Goal: Transaction & Acquisition: Purchase product/service

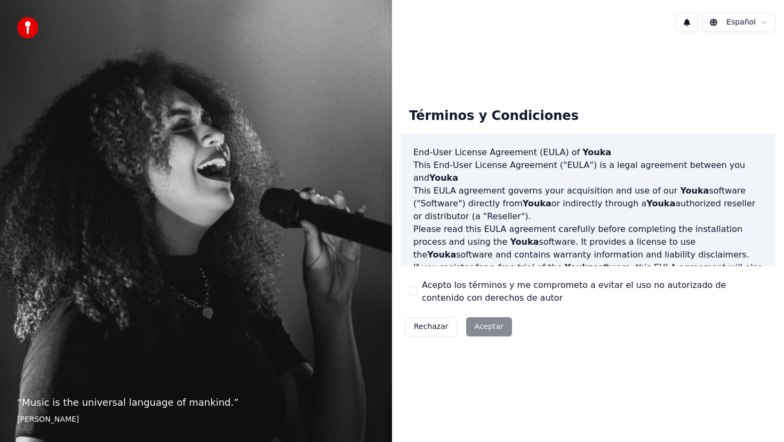
click at [416, 290] on button "Acepto los términos y me comprometo a evitar el uso no autorizado de contenido …" at bounding box center [413, 291] width 9 height 9
click at [481, 327] on button "Aceptar" at bounding box center [489, 326] width 46 height 19
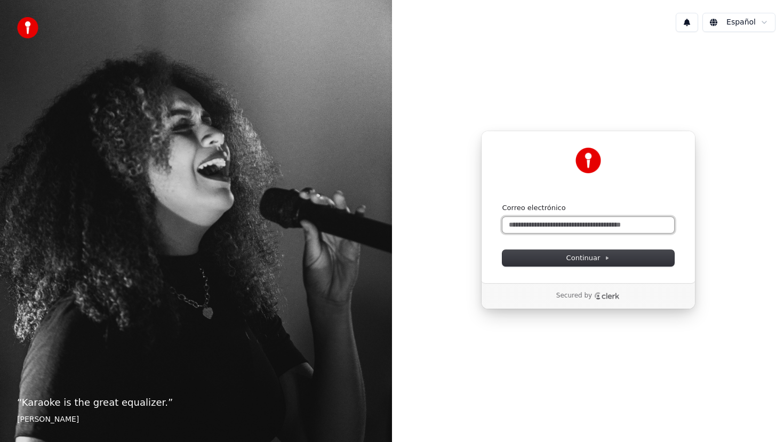
click at [528, 222] on input "Correo electrónico" at bounding box center [588, 225] width 172 height 16
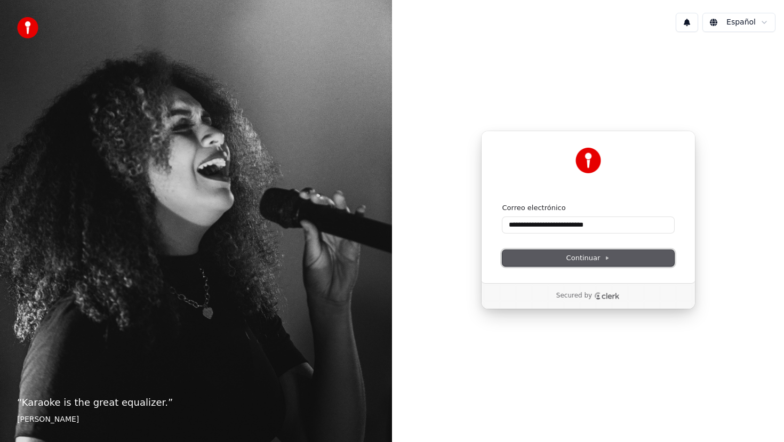
click at [583, 255] on span "Continuar" at bounding box center [588, 258] width 44 height 10
type input "**********"
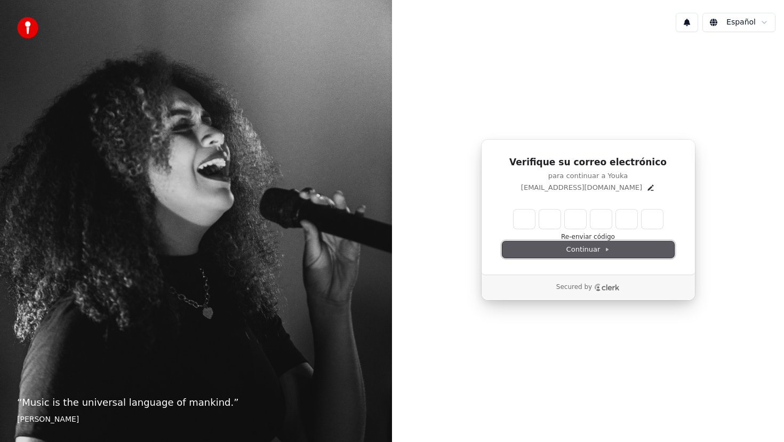
click at [583, 253] on span "Continuar" at bounding box center [588, 250] width 44 height 10
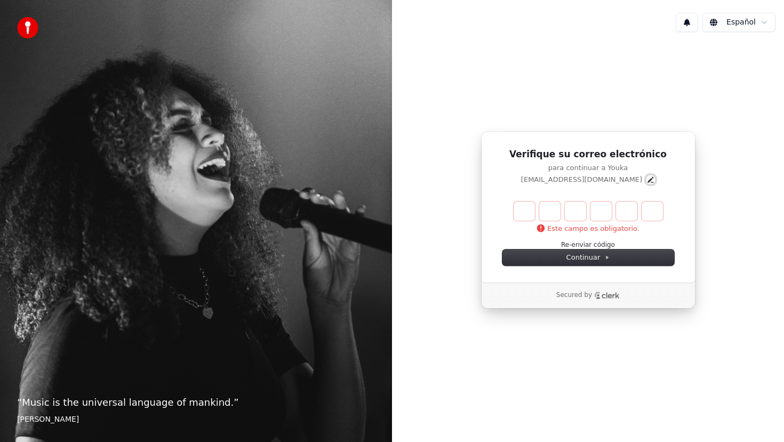
click at [648, 178] on icon "Edit" at bounding box center [651, 179] width 6 height 6
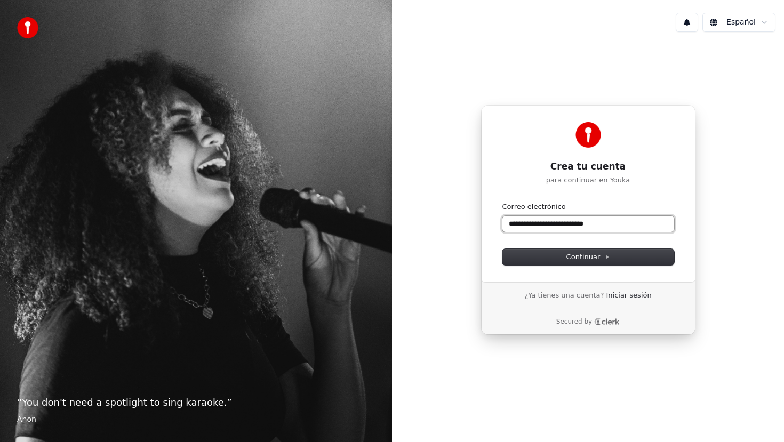
click at [575, 223] on input "**********" at bounding box center [588, 224] width 172 height 16
click at [601, 257] on span "Continuar" at bounding box center [588, 257] width 44 height 10
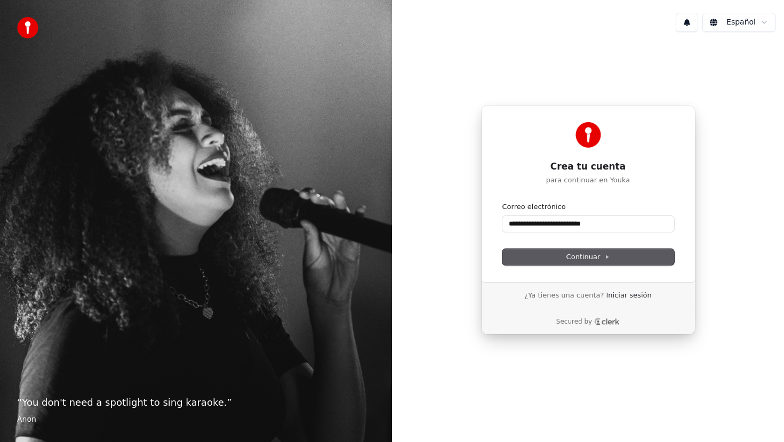
type input "**********"
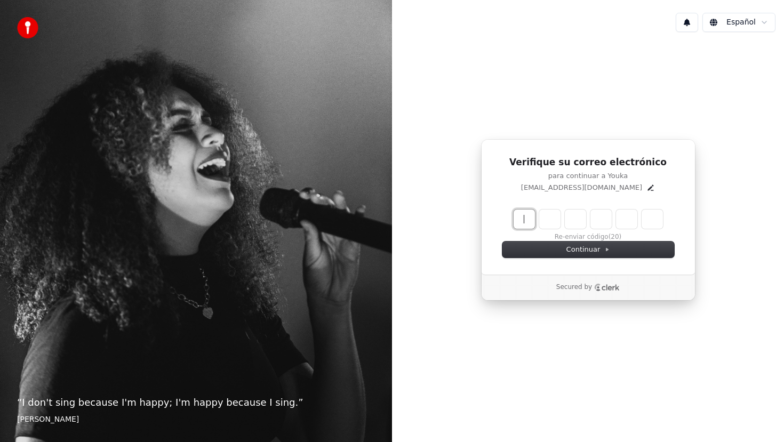
click at [527, 218] on input "Enter verification code" at bounding box center [598, 218] width 171 height 19
type input "******"
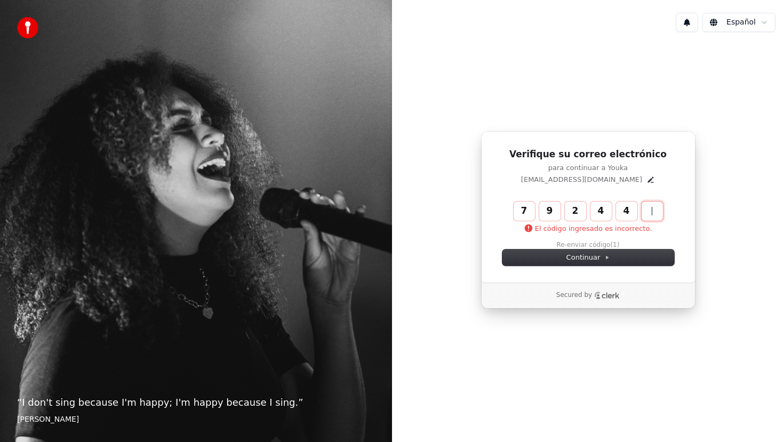
type input "******"
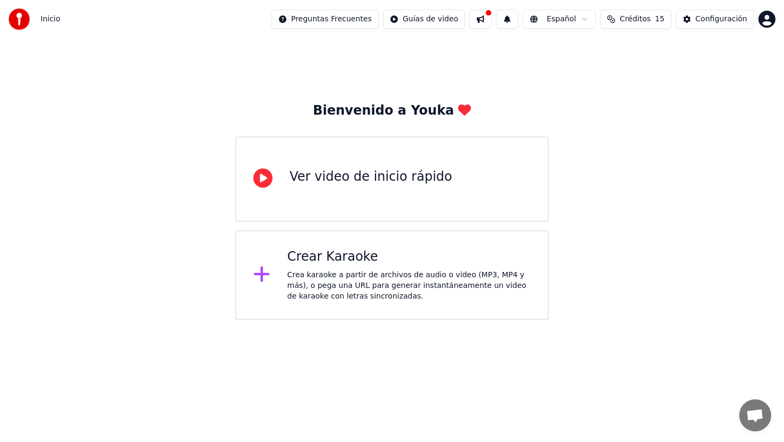
click at [417, 110] on div "Bienvenido a Youka" at bounding box center [392, 110] width 158 height 17
click at [450, 66] on div "Bienvenido a Youka Ver video de inicio rápido Crear Karaoke Crea karaoke a part…" at bounding box center [392, 178] width 784 height 281
click at [361, 66] on div "Bienvenido a Youka Ver video de inicio rápido Crear Karaoke Crea karaoke a part…" at bounding box center [392, 178] width 784 height 281
click at [362, 179] on div "Ver video de inicio rápido" at bounding box center [370, 176] width 163 height 17
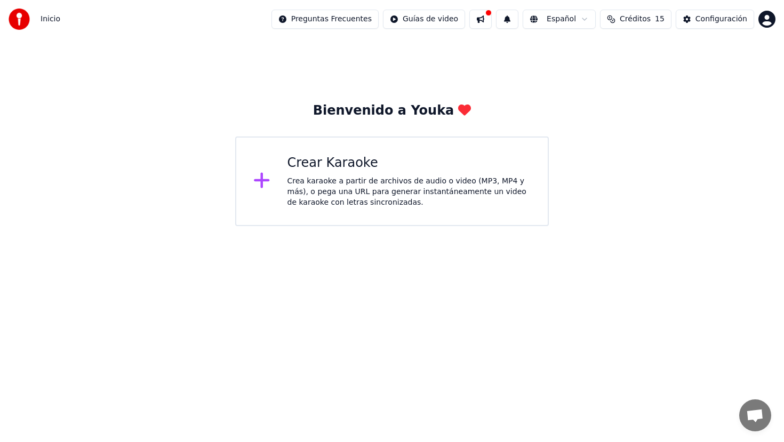
click at [351, 186] on div "Crea karaoke a partir de archivos de audio o video (MP3, MP4 y más), o pega una…" at bounding box center [409, 192] width 244 height 32
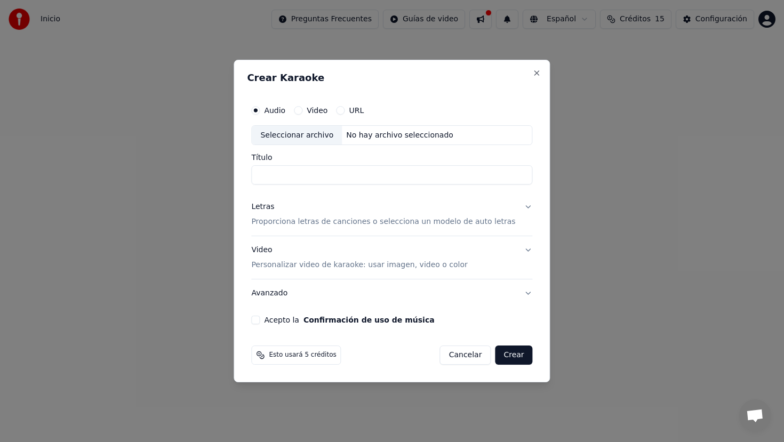
click at [274, 294] on button "Avanzado" at bounding box center [391, 293] width 281 height 28
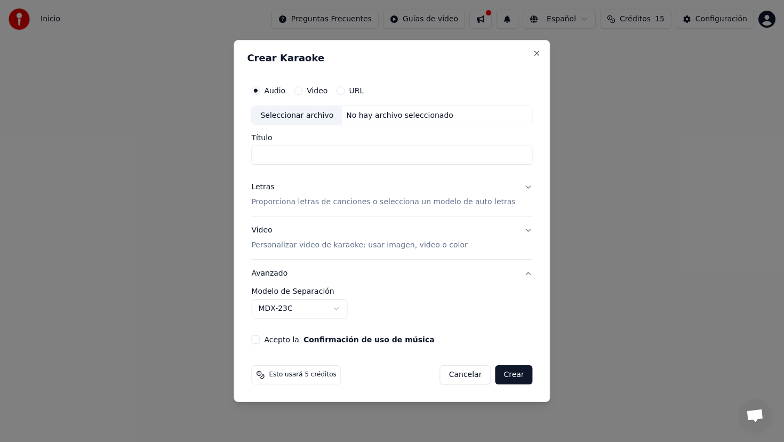
click at [278, 273] on button "Avanzado" at bounding box center [391, 274] width 281 height 28
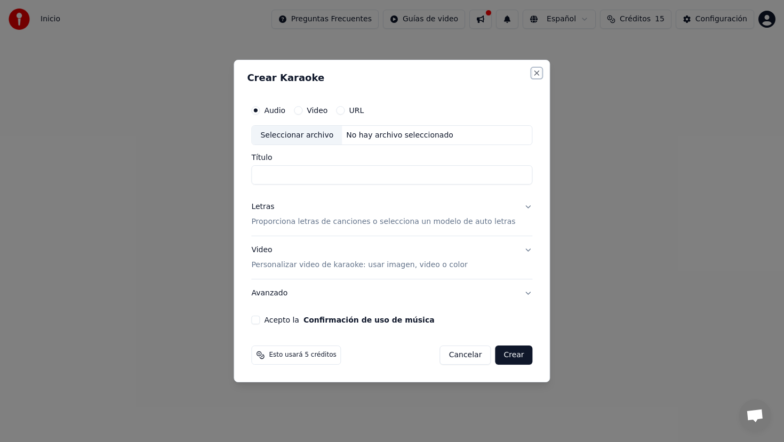
click at [532, 71] on button "Close" at bounding box center [536, 73] width 9 height 9
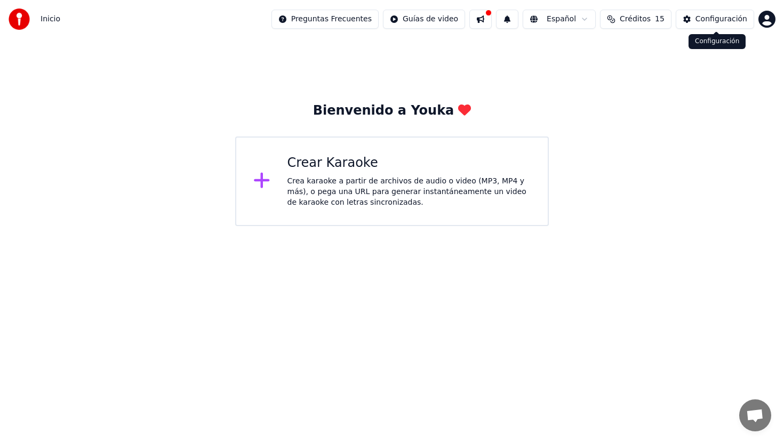
click at [716, 21] on div "Configuración" at bounding box center [721, 19] width 52 height 11
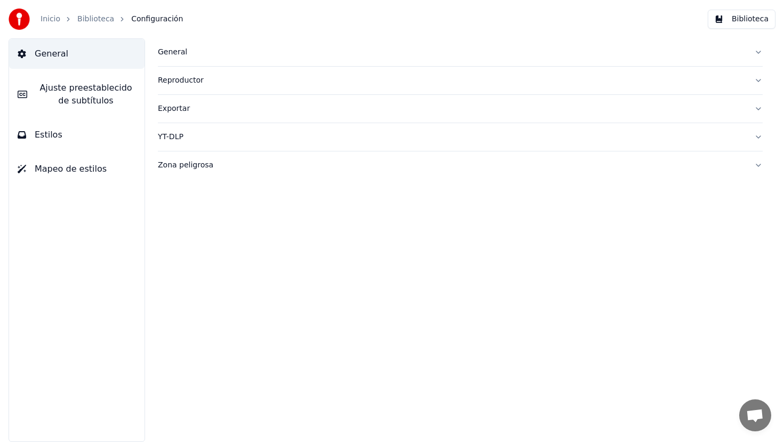
click at [53, 92] on span "Ajuste preestablecido de subtítulos" at bounding box center [86, 95] width 100 height 26
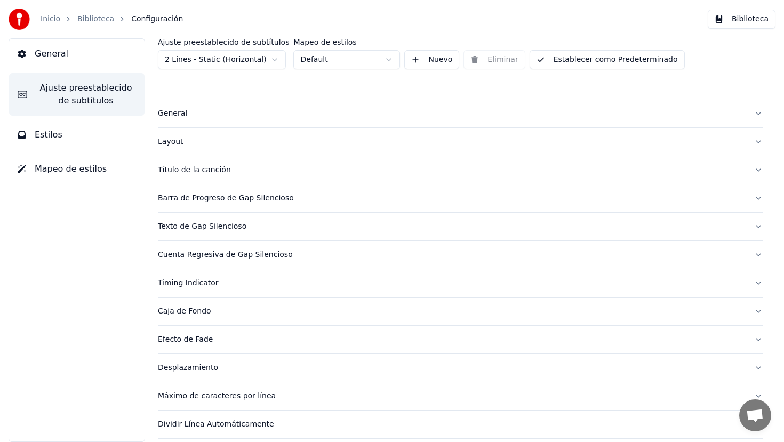
click at [20, 52] on icon at bounding box center [22, 54] width 8 height 9
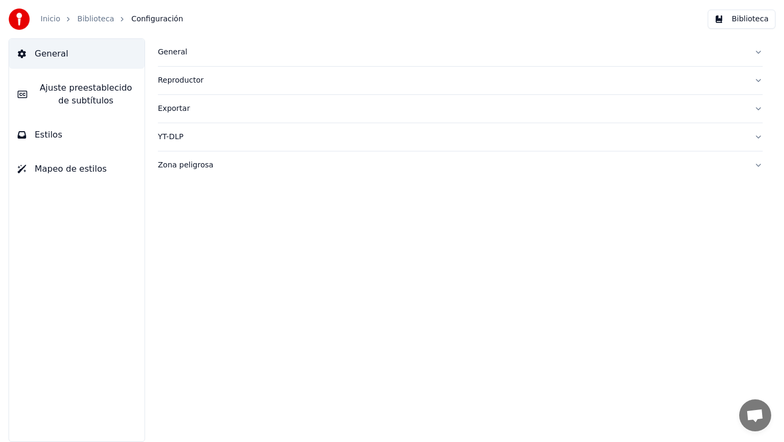
click at [20, 52] on icon at bounding box center [22, 54] width 8 height 9
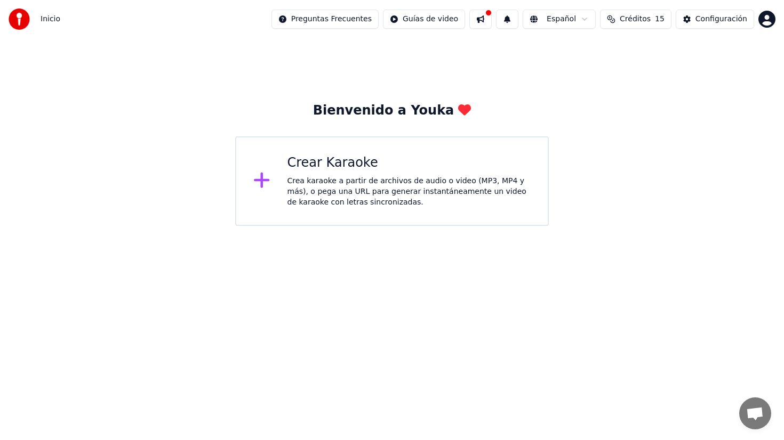
click at [655, 19] on button "Créditos 15" at bounding box center [635, 19] width 71 height 19
click at [649, 101] on button "Actualizar" at bounding box center [638, 98] width 63 height 19
click at [765, 18] on html "Inicio Preguntas Frecuentes Guías de video Español Créditos 15 Configuración Bi…" at bounding box center [392, 113] width 784 height 226
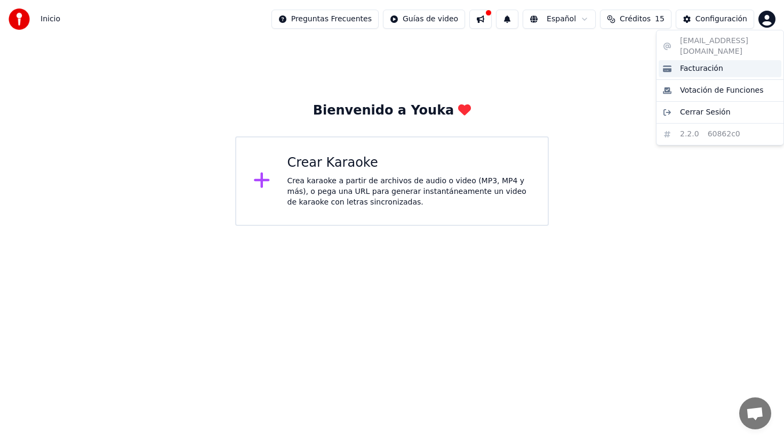
click at [703, 63] on span "Facturación" at bounding box center [701, 68] width 43 height 11
